Goal: Transaction & Acquisition: Purchase product/service

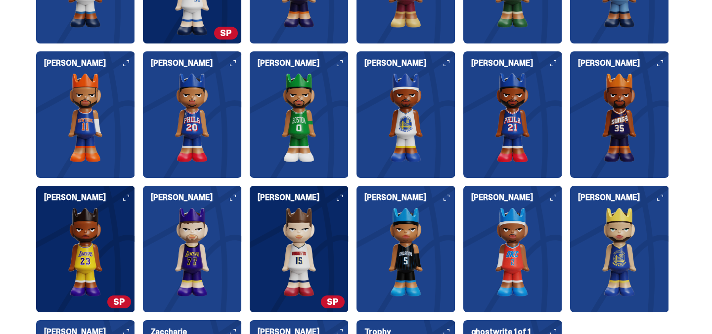
scroll to position [1197, 0]
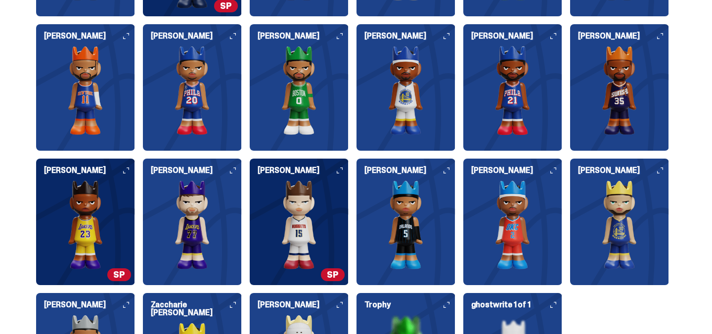
click at [631, 215] on img at bounding box center [619, 225] width 99 height 89
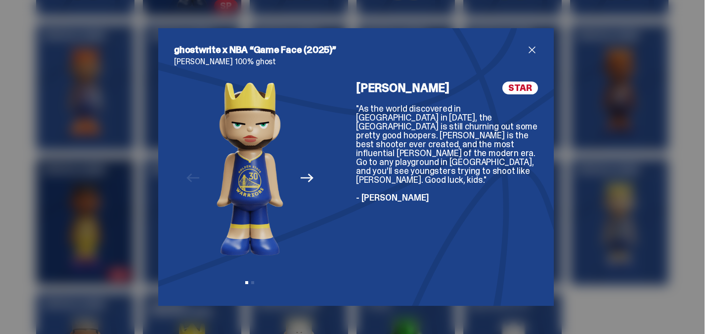
click at [132, 185] on div "ghostwrite x NBA “Game Face (2025)” [PERSON_NAME] 100% ghost Previous Next View…" at bounding box center [356, 167] width 712 height 334
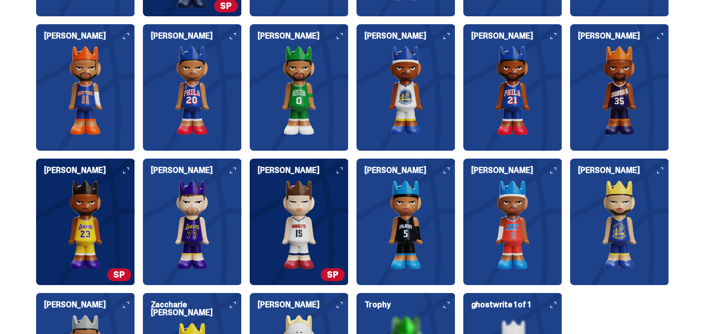
click at [97, 237] on img at bounding box center [85, 225] width 99 height 89
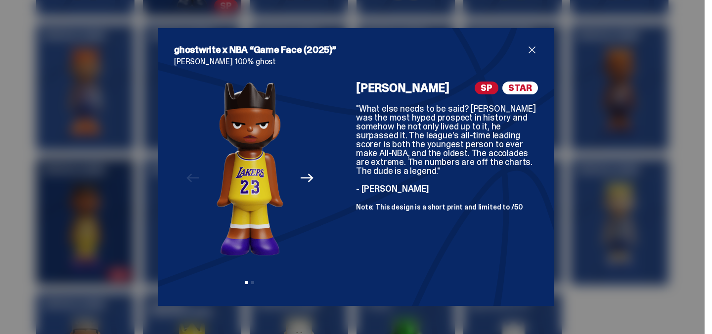
click at [532, 46] on span "close" at bounding box center [532, 50] width 12 height 12
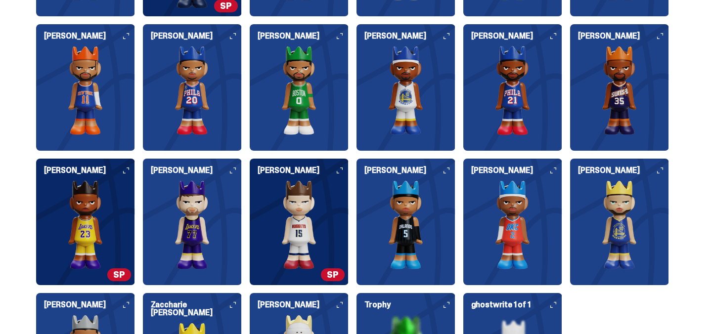
click at [597, 181] on img at bounding box center [619, 225] width 99 height 89
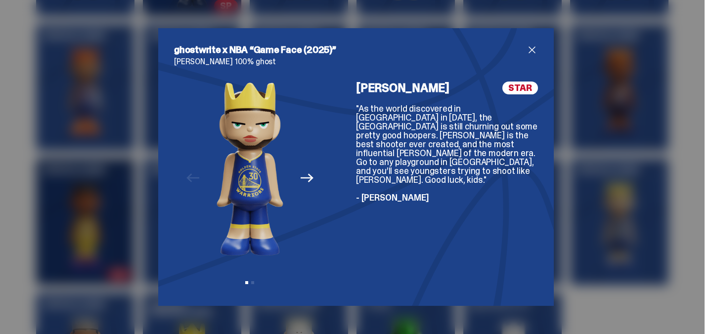
click at [112, 226] on div "ghostwrite x NBA “Game Face (2025)” [PERSON_NAME] 100% ghost Previous Next View…" at bounding box center [356, 167] width 712 height 334
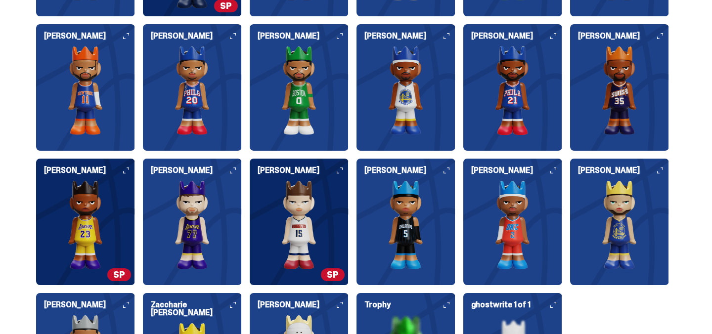
click at [210, 221] on img at bounding box center [192, 225] width 99 height 89
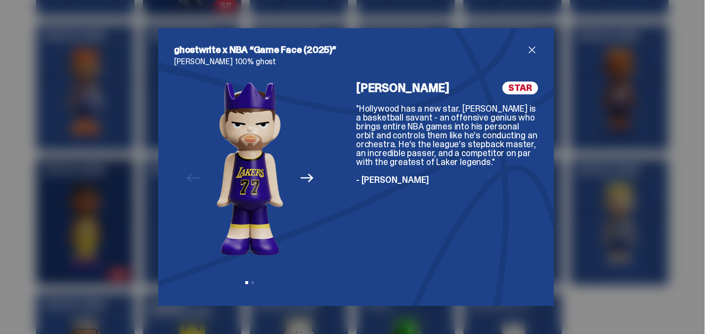
click at [100, 178] on div "ghostwrite x NBA “Game Face (2025)” [PERSON_NAME] 100% ghost Previous Next View…" at bounding box center [356, 167] width 712 height 334
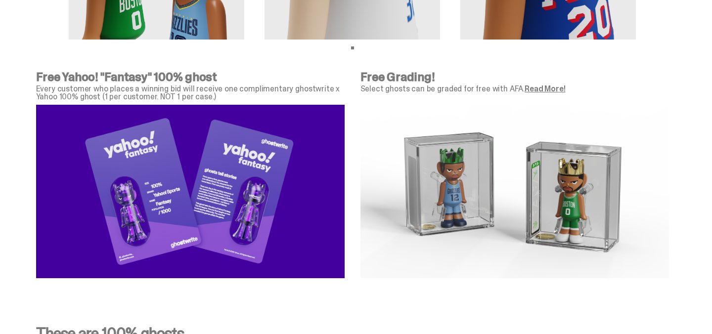
scroll to position [3201, 0]
